Goal: Task Accomplishment & Management: Use online tool/utility

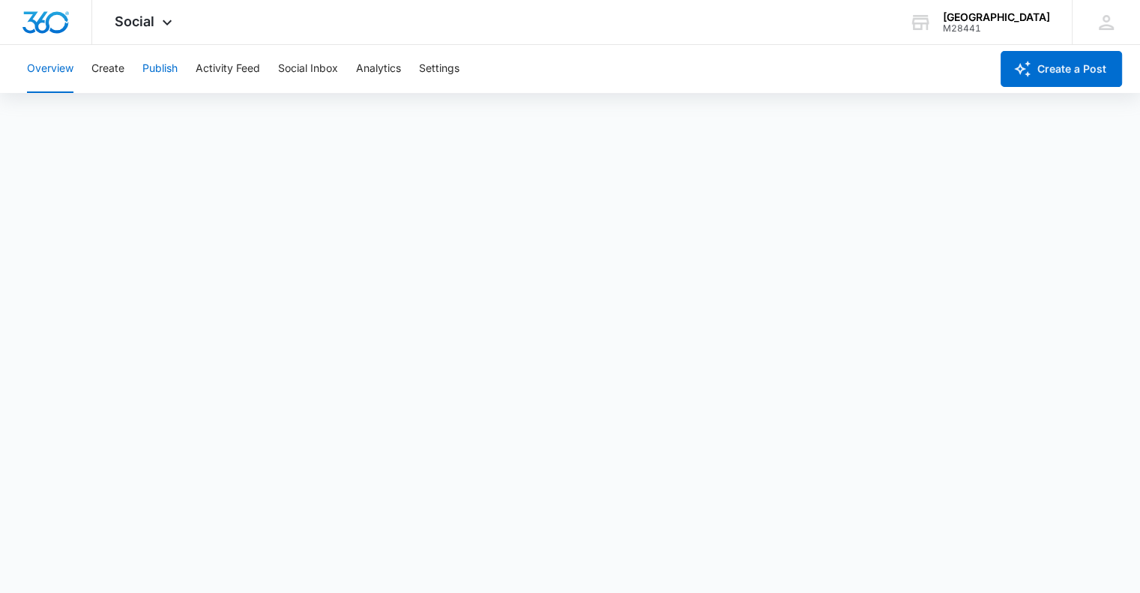
click at [151, 62] on button "Publish" at bounding box center [159, 69] width 35 height 48
click at [118, 68] on button "Create" at bounding box center [107, 69] width 33 height 48
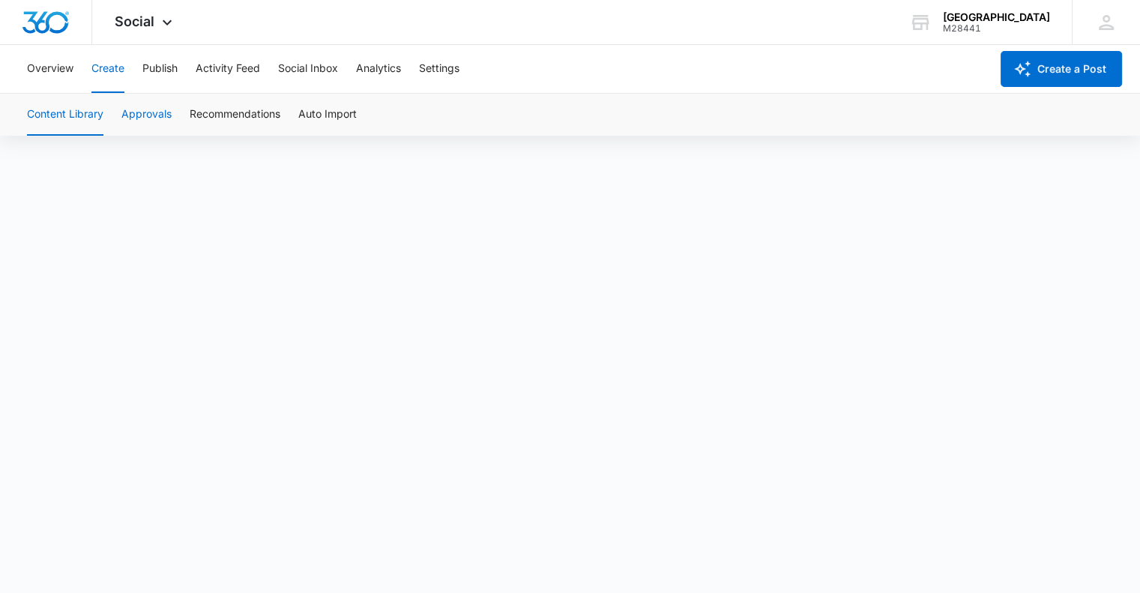
click at [135, 114] on button "Approvals" at bounding box center [146, 115] width 50 height 42
click at [163, 70] on button "Publish" at bounding box center [159, 69] width 35 height 48
